Goal: Communication & Community: Answer question/provide support

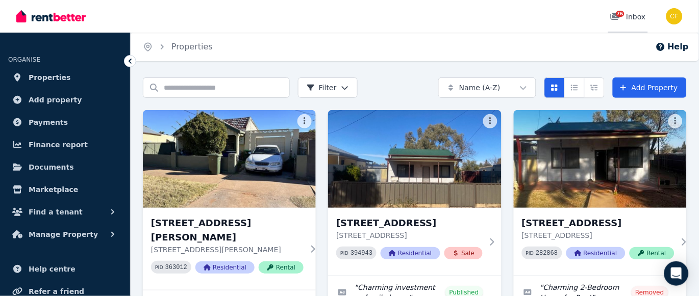
click at [621, 11] on span "76" at bounding box center [620, 14] width 8 height 6
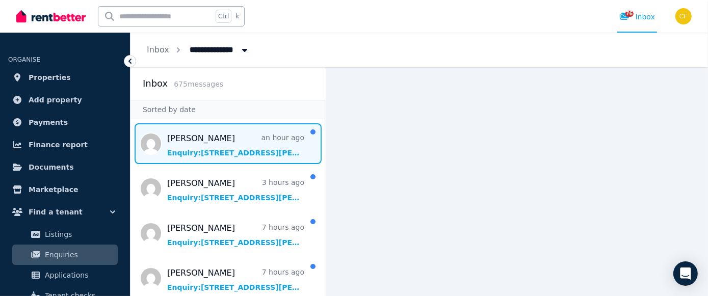
click at [212, 153] on span "Message list" at bounding box center [228, 143] width 195 height 41
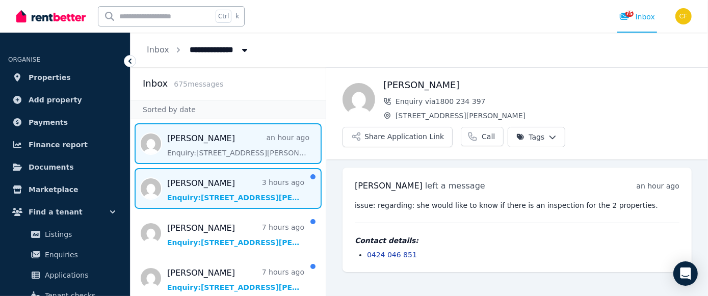
click at [203, 197] on span "Message list" at bounding box center [228, 188] width 195 height 41
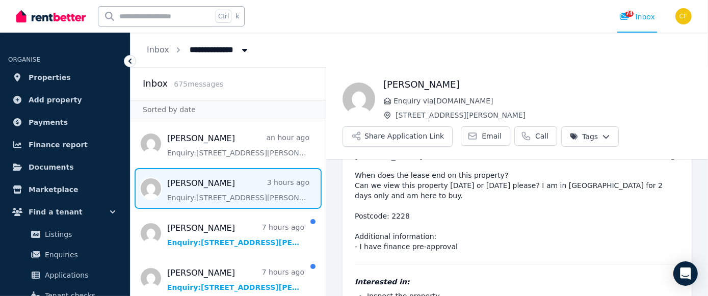
scroll to position [28, 0]
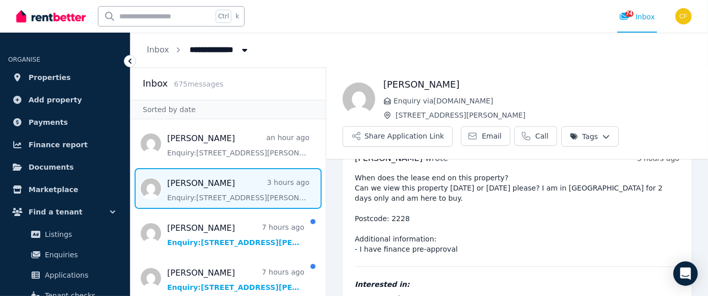
click at [510, 255] on div "When does the lease end on this property? Can we view this property [DATE] or […" at bounding box center [517, 263] width 325 height 180
click at [470, 50] on div "**********" at bounding box center [420, 50] width 578 height 35
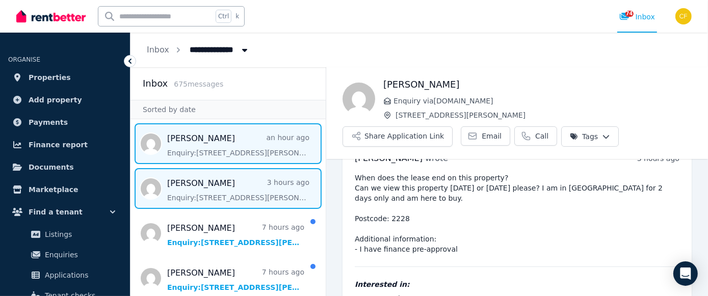
click at [240, 144] on span "Message list" at bounding box center [228, 143] width 195 height 41
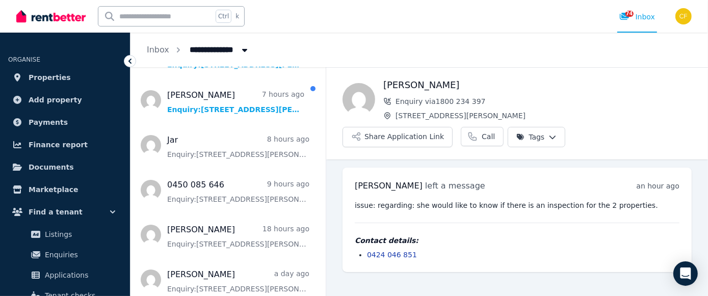
scroll to position [182, 0]
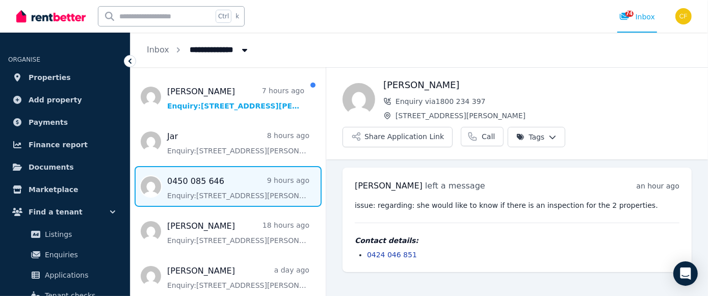
click at [179, 188] on span "Message list" at bounding box center [228, 186] width 195 height 41
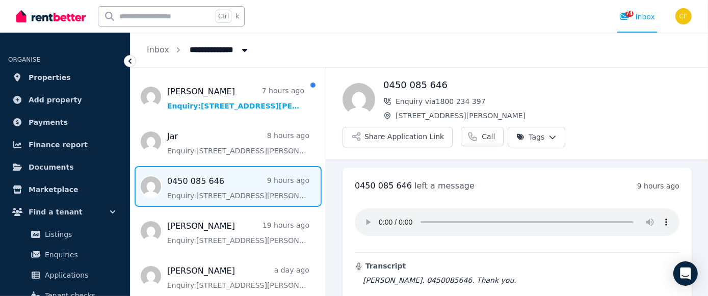
scroll to position [59, 0]
